Goal: Task Accomplishment & Management: Use online tool/utility

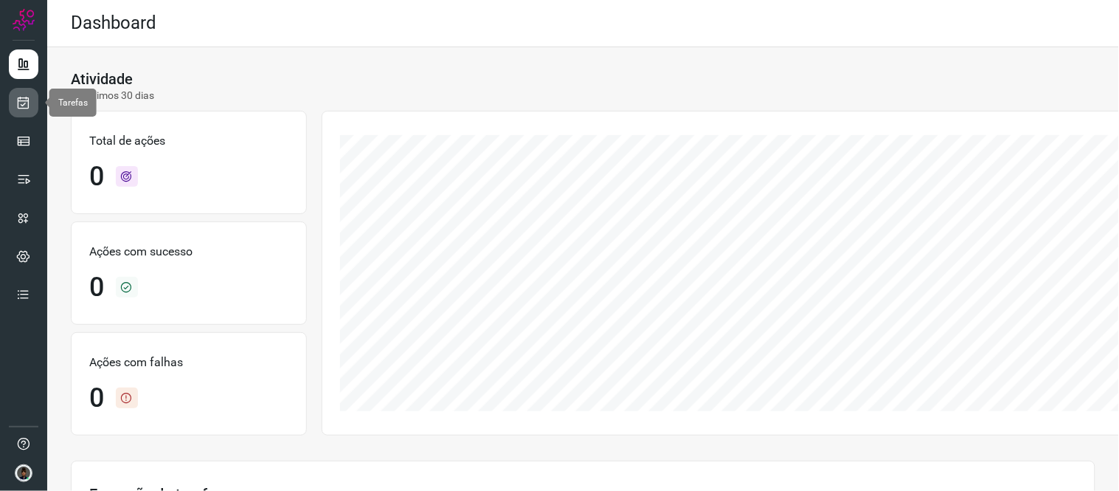
click at [32, 98] on link at bounding box center [24, 103] width 30 height 30
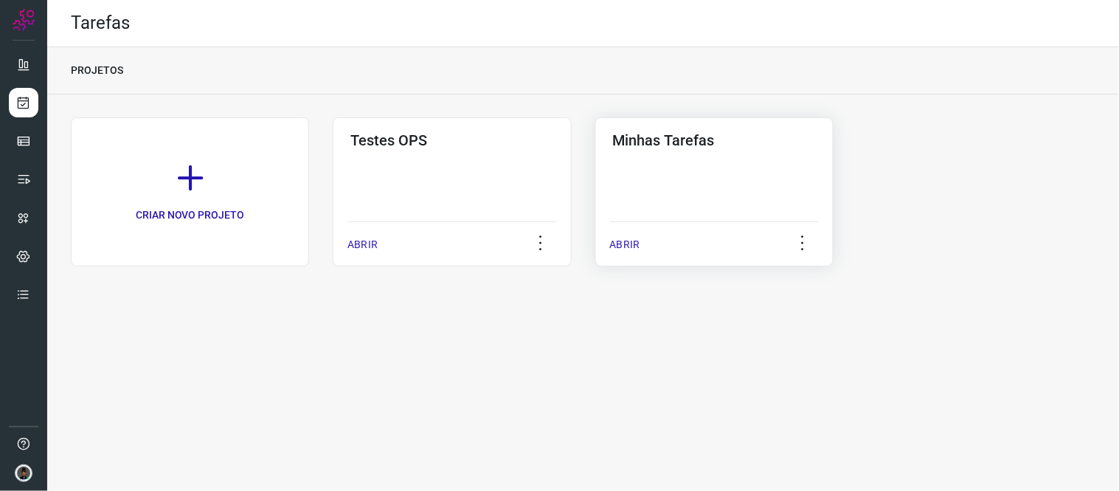
click at [653, 181] on div "Minhas Tarefas ABRIR" at bounding box center [714, 191] width 238 height 149
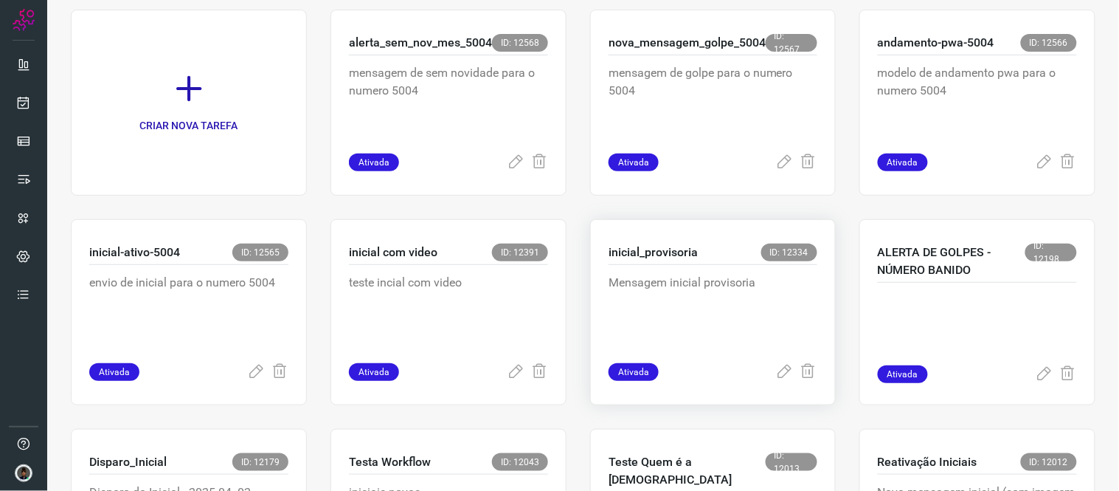
scroll to position [164, 0]
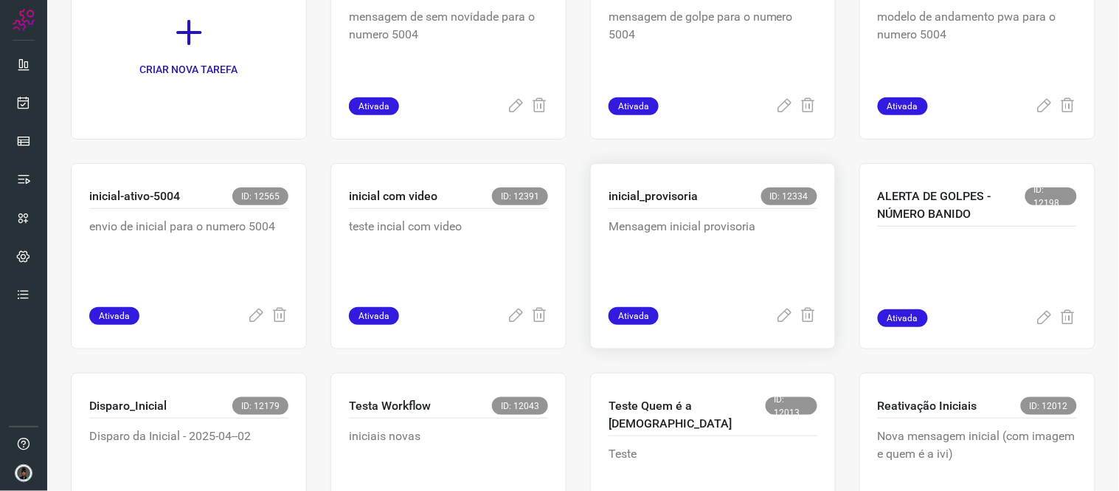
click at [683, 266] on p "Mensagem inicial provisoria" at bounding box center [713, 255] width 209 height 74
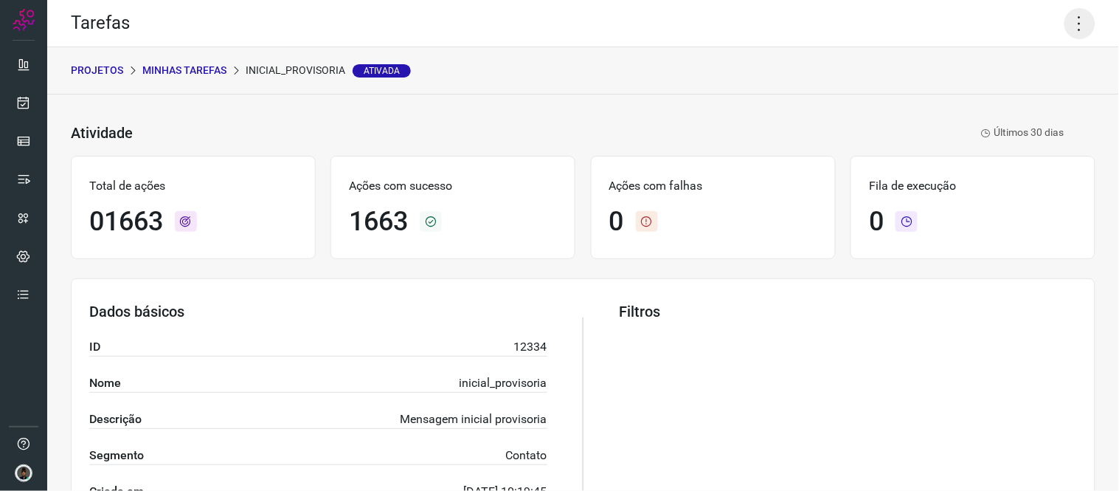
click at [1074, 31] on icon at bounding box center [1080, 23] width 31 height 31
click at [999, 91] on li "Executar" at bounding box center [1016, 96] width 134 height 24
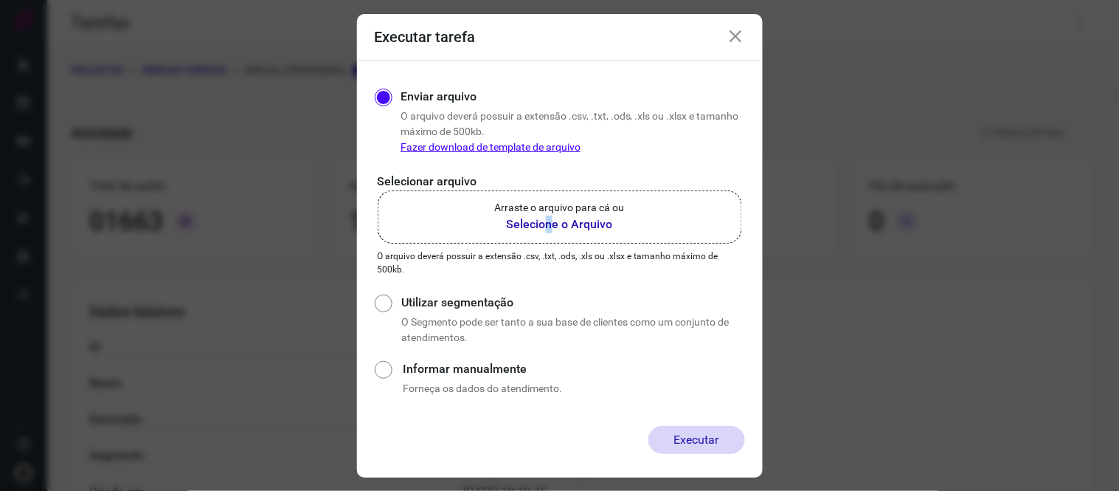
click at [547, 217] on b "Selecione o Arquivo" at bounding box center [560, 224] width 130 height 18
click at [547, 216] on b "Selecione o Arquivo" at bounding box center [560, 224] width 130 height 18
click at [0, 0] on input "Arraste o arquivo para cá ou Selecione o Arquivo" at bounding box center [0, 0] width 0 height 0
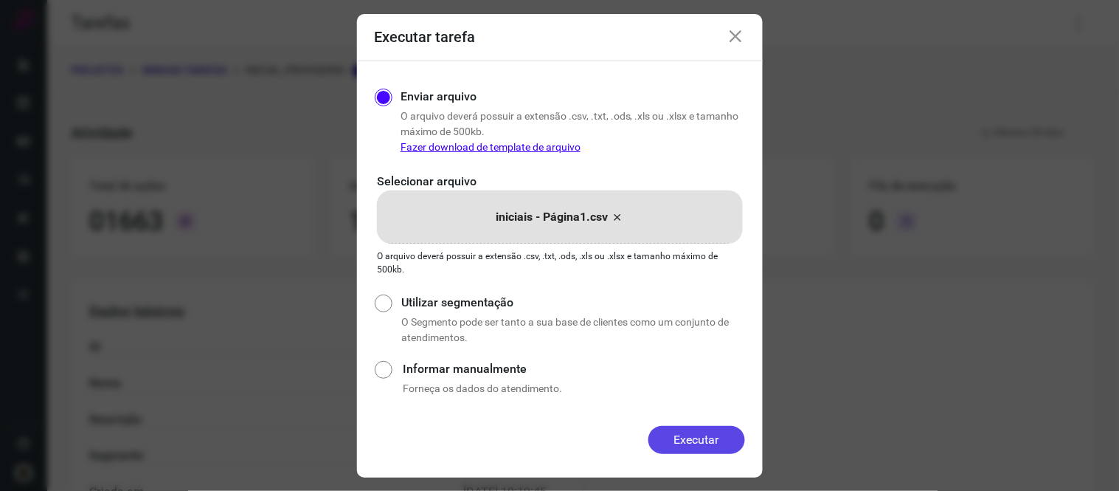
click at [696, 437] on button "Executar" at bounding box center [696, 440] width 97 height 28
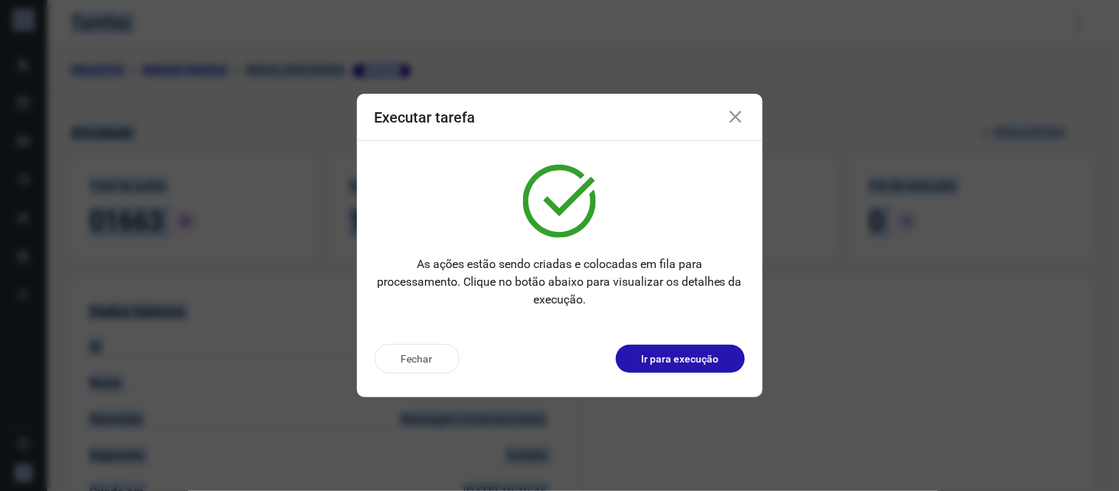
click at [0, 0] on html "Tarefas PROJETOS Minhas Tarefas inicial_provisoria Ativada Atividade inicial_pr…" at bounding box center [559, 245] width 1119 height 491
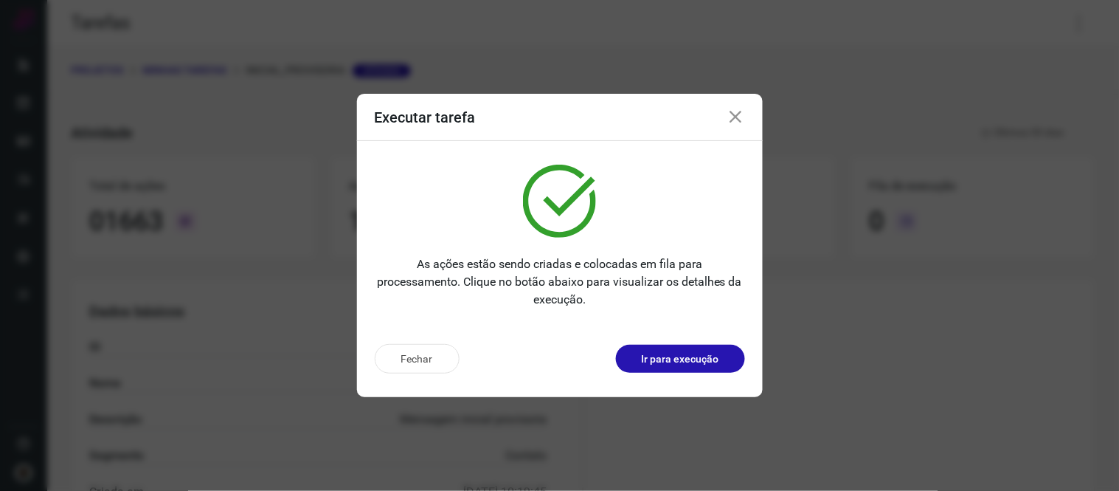
click at [741, 116] on icon at bounding box center [736, 117] width 18 height 18
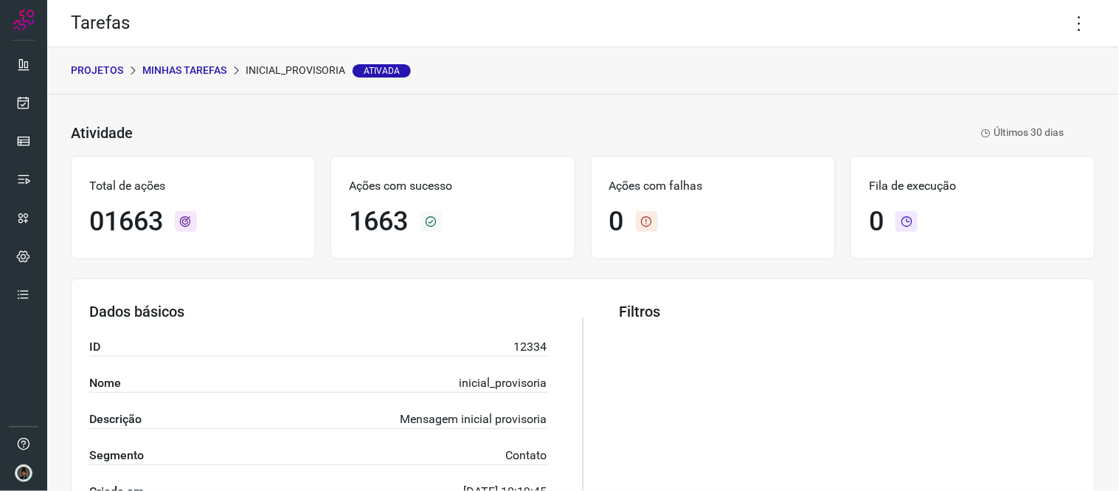
click at [195, 70] on p "Minhas Tarefas" at bounding box center [184, 70] width 84 height 15
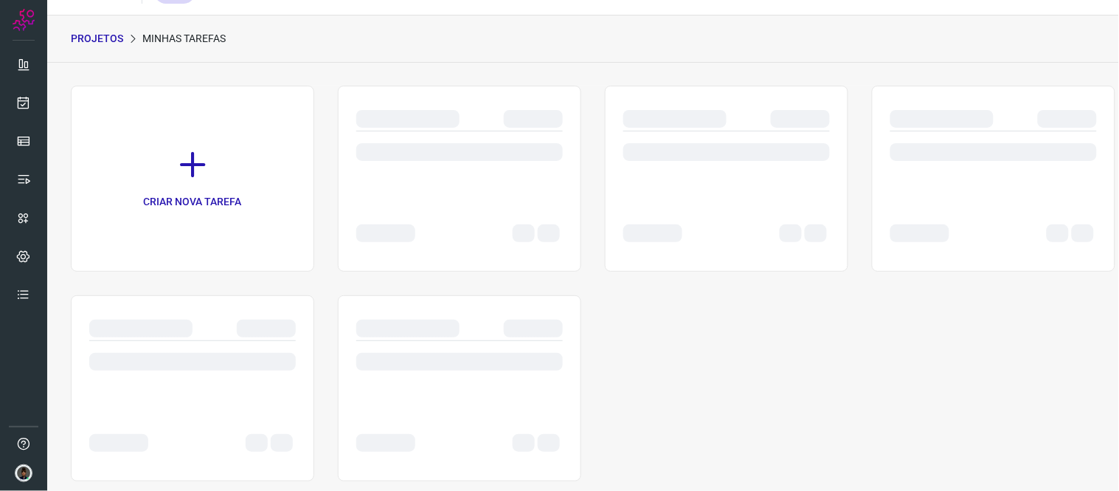
scroll to position [58, 0]
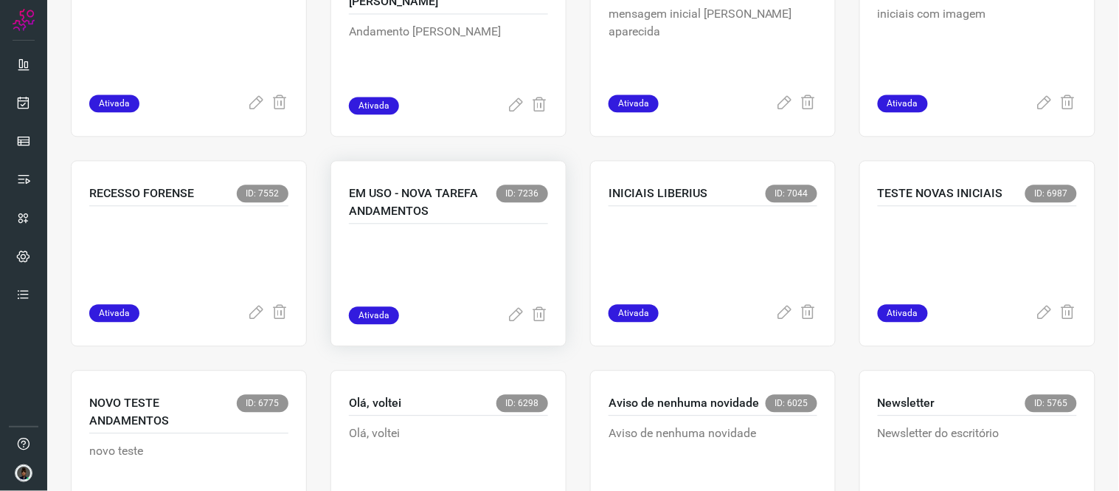
click at [484, 237] on p at bounding box center [448, 269] width 199 height 74
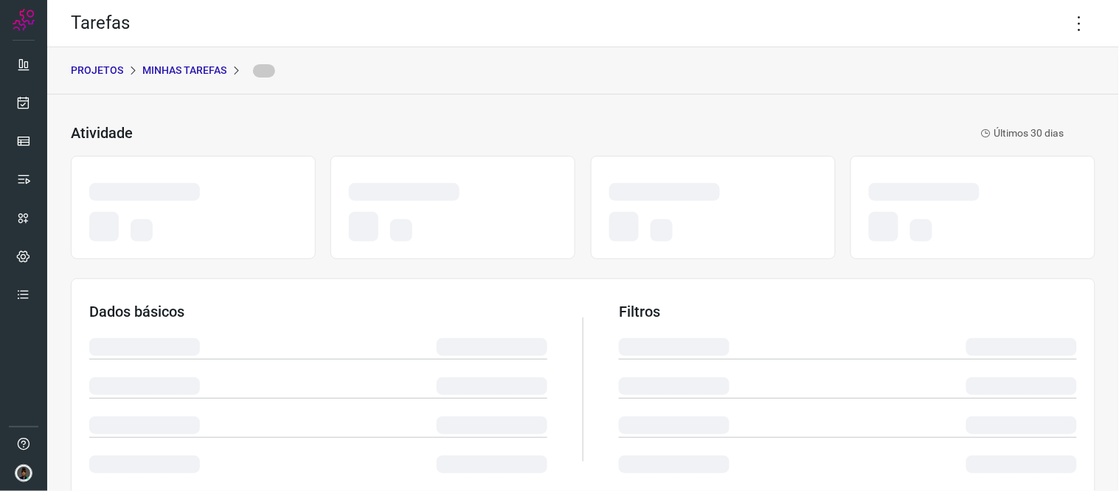
click at [544, 72] on div "PROJETOS Minhas Tarefas" at bounding box center [583, 70] width 1072 height 47
click at [275, 60] on div "PROJETOS Minhas Tarefas" at bounding box center [583, 70] width 1072 height 47
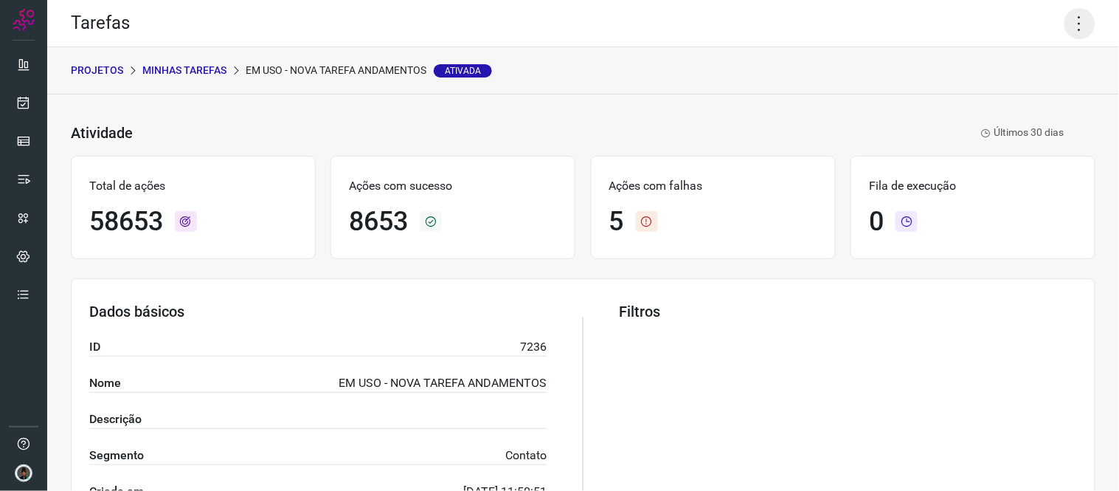
click at [1065, 20] on icon at bounding box center [1080, 23] width 31 height 31
click at [997, 97] on li "Executar" at bounding box center [1016, 96] width 134 height 24
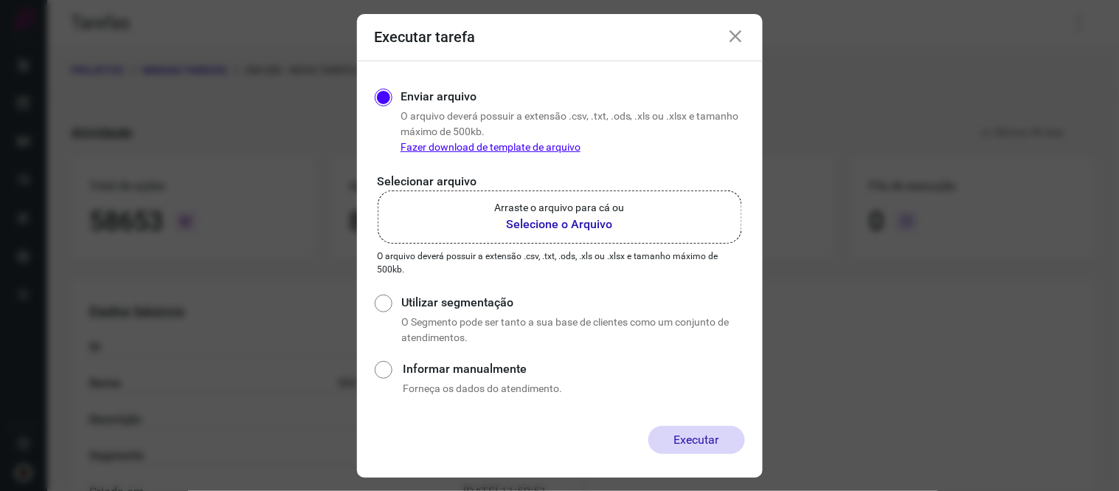
click at [672, 214] on label "Arraste o arquivo para cá ou Selecione o Arquivo" at bounding box center [560, 216] width 364 height 53
click at [0, 0] on input "Arraste o arquivo para cá ou Selecione o Arquivo" at bounding box center [0, 0] width 0 height 0
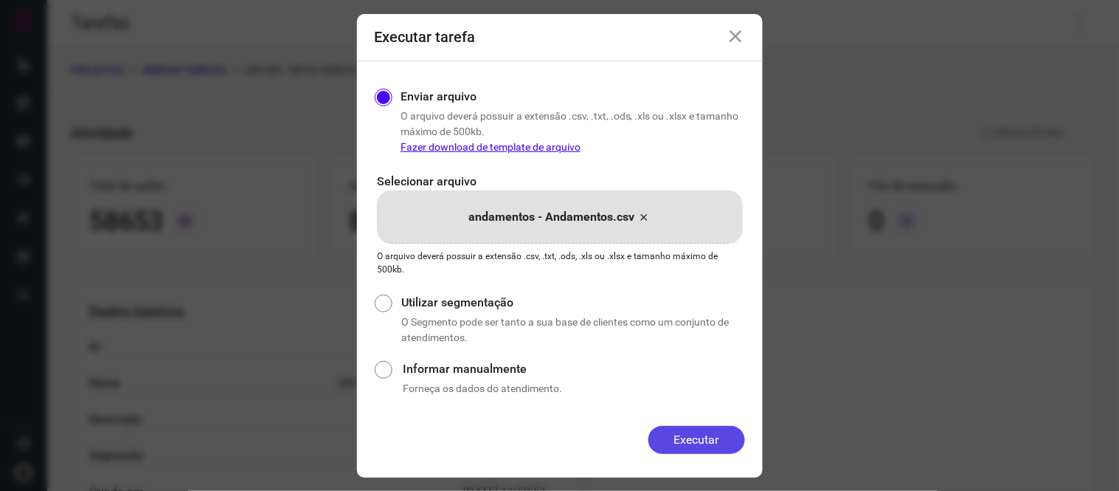
click at [724, 445] on button "Executar" at bounding box center [696, 440] width 97 height 28
